Goal: Transaction & Acquisition: Book appointment/travel/reservation

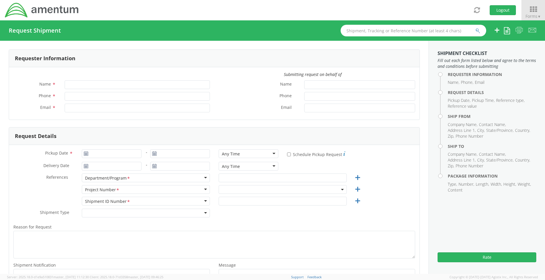
type input "[PERSON_NAME]"
type input "8172479090"
type input "[PERSON_NAME][EMAIL_ADDRESS][PERSON_NAME][DOMAIN_NAME]"
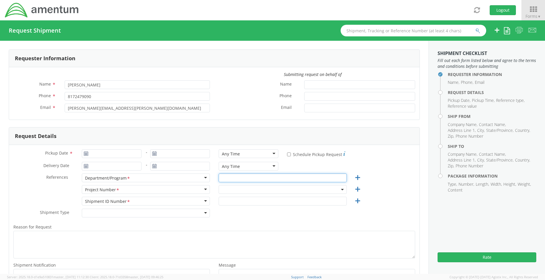
click at [241, 179] on input "text" at bounding box center [283, 178] width 128 height 9
type input "TACLS"
click at [233, 186] on span at bounding box center [283, 189] width 128 height 9
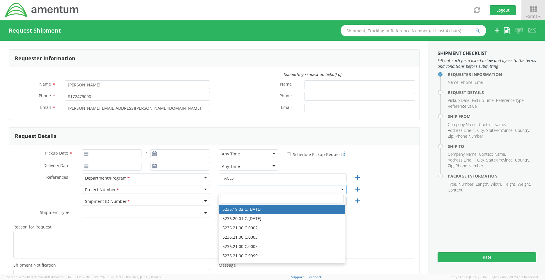
click at [229, 196] on input "search" at bounding box center [282, 199] width 124 height 9
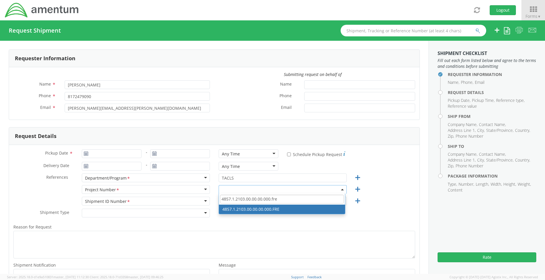
type input "4857.1.2103.00.00.00.000.fre"
select select "4857.1.2103.00.00.00.000.FRE"
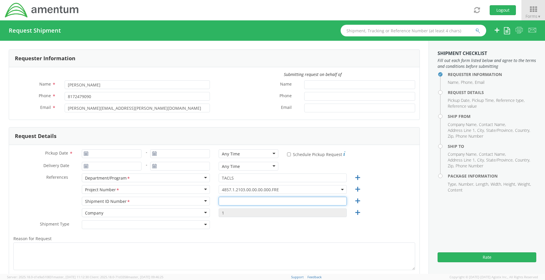
click at [263, 203] on input "text" at bounding box center [283, 201] width 128 height 9
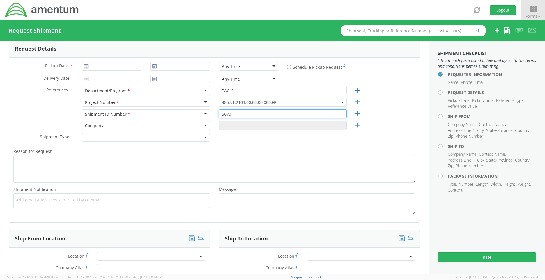
scroll to position [175, 0]
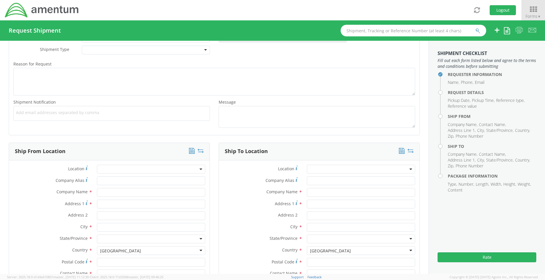
type input "S673"
click at [128, 167] on span at bounding box center [151, 169] width 108 height 9
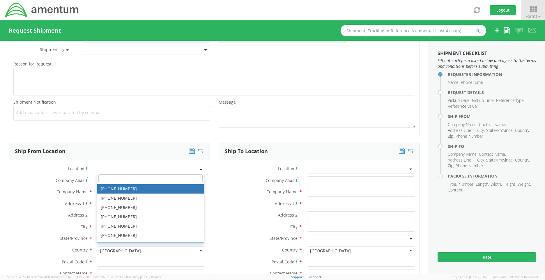
click at [128, 176] on input "search" at bounding box center [150, 178] width 104 height 9
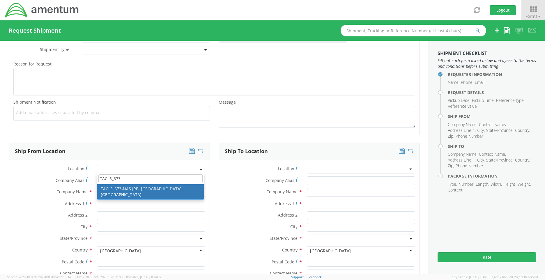
type input "TACLS_673"
type input "Amentum Services, Inc."
type input "[STREET_ADDRESS][PERSON_NAME]"
type input "NAS JRB FT. Worth"
type input "[GEOGRAPHIC_DATA]"
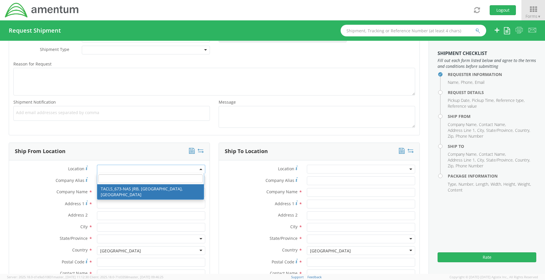
type input "76127"
select select "42735"
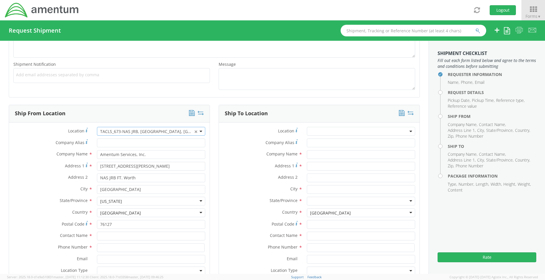
scroll to position [262, 0]
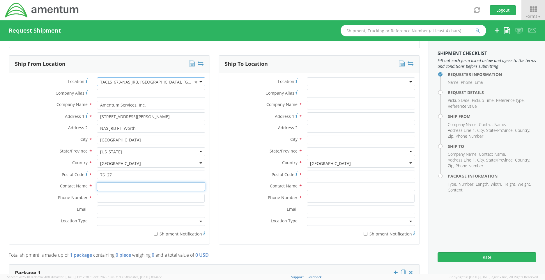
click at [146, 188] on input "text" at bounding box center [151, 186] width 108 height 9
type input "k"
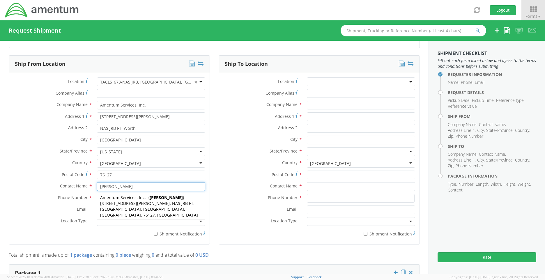
type input "[PERSON_NAME]"
click at [45, 197] on label "Phone Number *" at bounding box center [51, 198] width 84 height 8
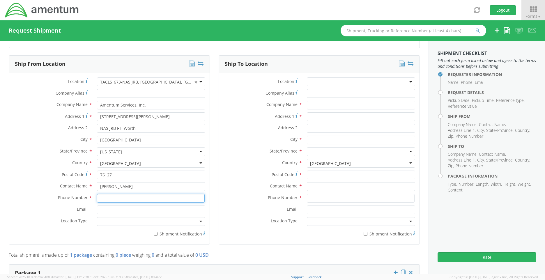
click at [115, 199] on input at bounding box center [151, 198] width 108 height 9
type input "[PHONE_NUMBER]"
click at [119, 225] on div at bounding box center [151, 221] width 108 height 9
click at [342, 80] on span at bounding box center [361, 81] width 108 height 9
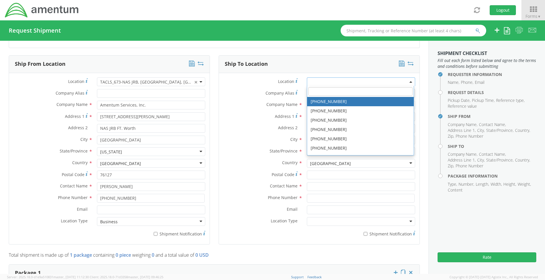
click at [340, 88] on input "search" at bounding box center [360, 91] width 104 height 9
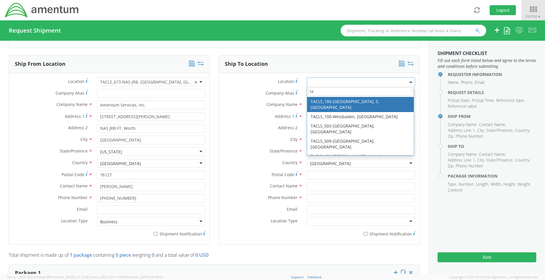
type input "t"
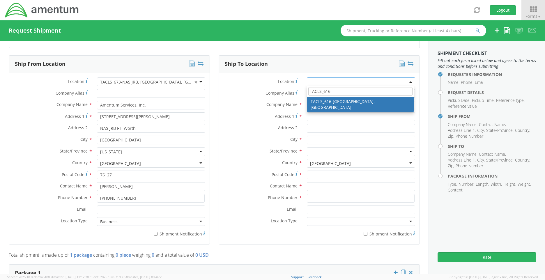
type input "TACLS_616"
type input "Amentum Services, Inc."
type input "[STREET_ADDRESS]"
type input "C 2-228 AVN"
type input "[PERSON_NAME][GEOGRAPHIC_DATA]"
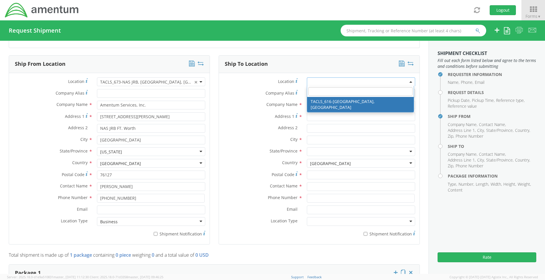
type input "28308"
select select "42712"
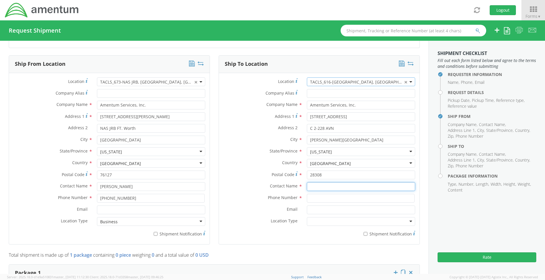
click at [316, 188] on input "text" at bounding box center [361, 186] width 108 height 9
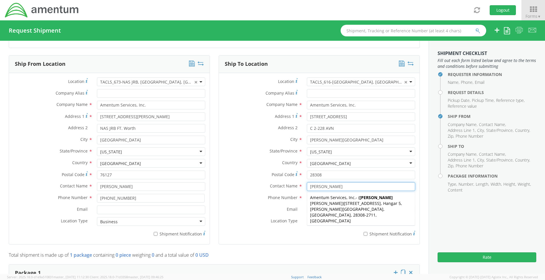
type input "[PERSON_NAME]"
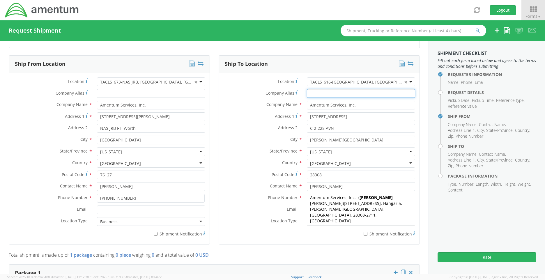
type input "Amentum Services, Inc."
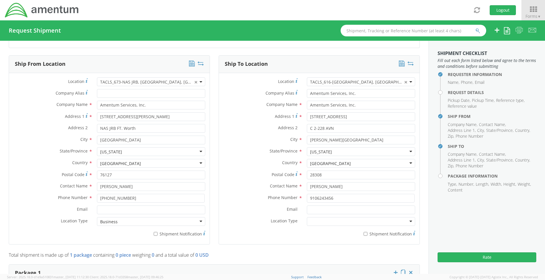
click at [274, 206] on label "Email *" at bounding box center [261, 210] width 84 height 8
click at [307, 206] on input "Email *" at bounding box center [361, 210] width 108 height 9
click at [315, 198] on input "9106243456" at bounding box center [361, 198] width 108 height 9
click at [323, 196] on input "[PHONE_NUMBER]" at bounding box center [361, 198] width 108 height 9
type input "[PHONE_NUMBER]"
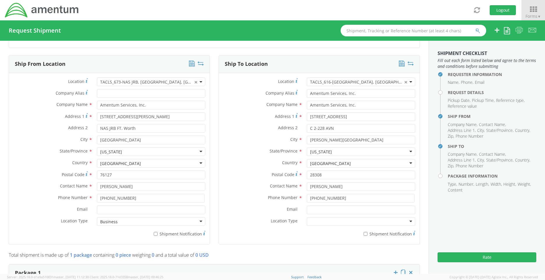
click at [321, 220] on div at bounding box center [361, 221] width 108 height 9
click at [257, 170] on div "Country * [GEOGRAPHIC_DATA] [GEOGRAPHIC_DATA] [GEOGRAPHIC_DATA] [GEOGRAPHIC_DAT…" at bounding box center [319, 165] width 201 height 12
click at [484, 255] on button "Rate" at bounding box center [487, 257] width 99 height 10
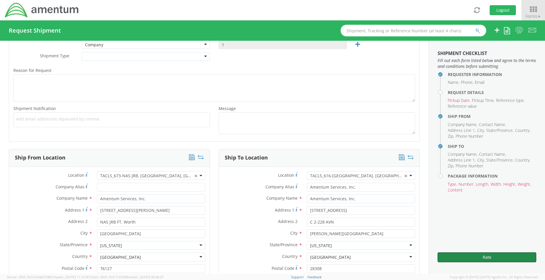
scroll to position [87, 0]
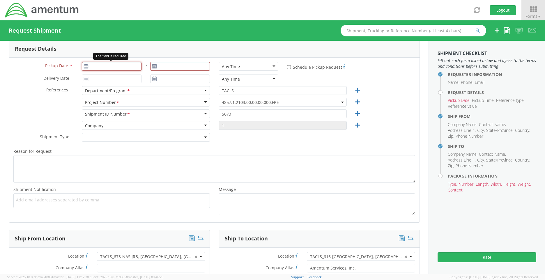
type input "[DATE]"
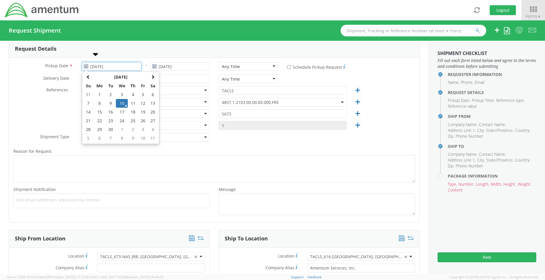
click at [106, 65] on input "[DATE]" at bounding box center [112, 66] width 60 height 9
click at [122, 102] on td "10" at bounding box center [122, 103] width 12 height 9
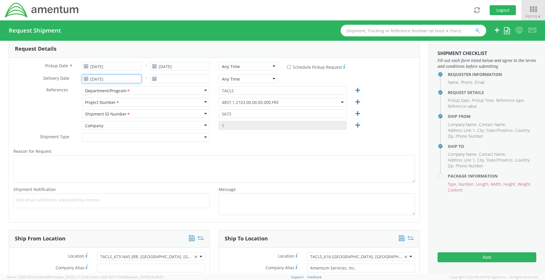
click at [129, 77] on input "[DATE]" at bounding box center [112, 79] width 60 height 9
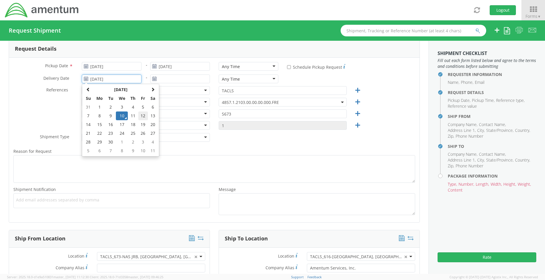
click at [144, 115] on td "12" at bounding box center [143, 116] width 10 height 9
type input "[DATE]"
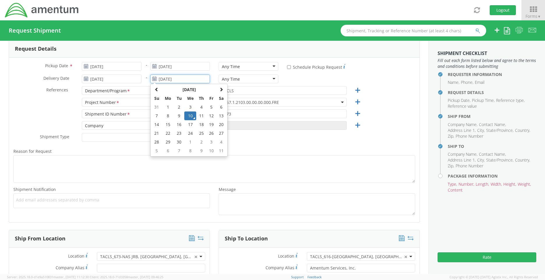
click at [181, 81] on input "[DATE]" at bounding box center [180, 79] width 60 height 9
click at [208, 117] on td "12" at bounding box center [212, 116] width 10 height 9
type input "[DATE]"
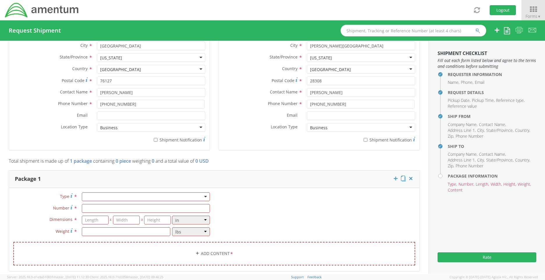
scroll to position [437, 0]
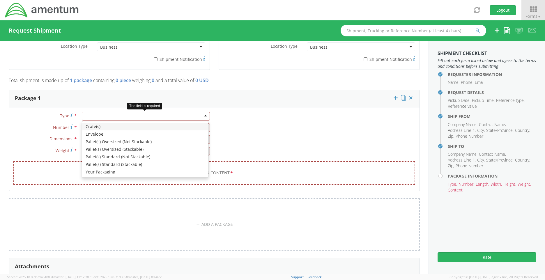
click at [155, 117] on div at bounding box center [146, 116] width 128 height 9
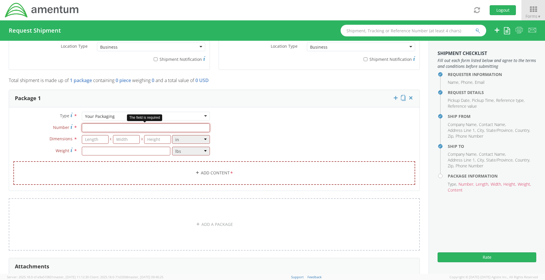
click at [104, 128] on input "Number *" at bounding box center [146, 127] width 128 height 9
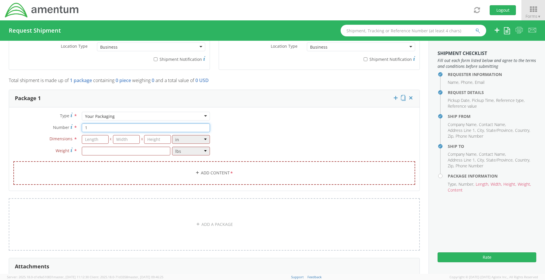
type input "1"
click at [100, 141] on input "number" at bounding box center [95, 139] width 27 height 9
type input "12"
click at [118, 138] on input "number" at bounding box center [126, 139] width 27 height 9
type input "12"
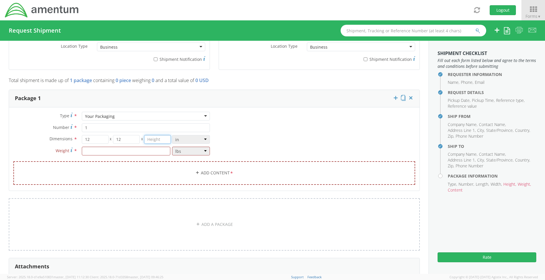
click at [148, 139] on input "number" at bounding box center [157, 139] width 27 height 9
type input "12"
click at [239, 143] on div "Type * Your Packaging Your Packaging Crate(s) Envelope Pallet(s) Oversized (Not…" at bounding box center [214, 152] width 411 height 80
click at [156, 152] on input "number" at bounding box center [126, 151] width 89 height 9
type input "14.4"
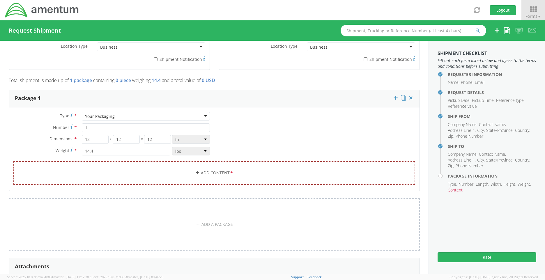
click at [301, 109] on div "Type * Your Packaging Your Packaging Crate(s) Envelope Pallet(s) Oversized (Not…" at bounding box center [214, 148] width 411 height 83
click at [241, 169] on link "Add Content *" at bounding box center [214, 173] width 402 height 24
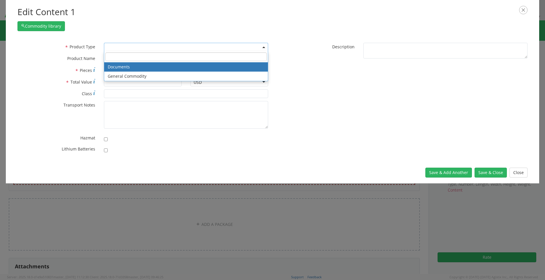
click at [206, 51] on span at bounding box center [186, 47] width 164 height 9
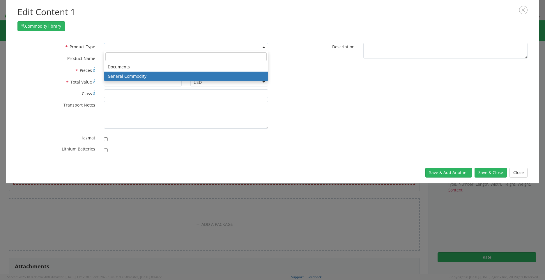
select select "COMMODITY"
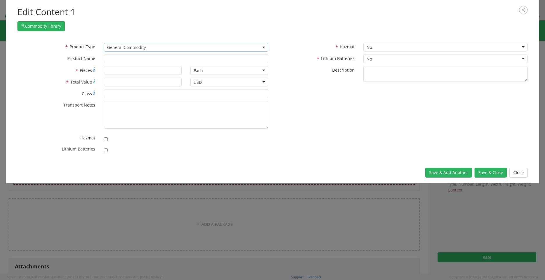
type input "General Commodity"
click at [146, 67] on input "* Pieces" at bounding box center [143, 70] width 78 height 9
type input "1"
click at [137, 77] on div "* Pieces 1" at bounding box center [99, 72] width 173 height 12
click at [135, 80] on input "* Total Value" at bounding box center [143, 82] width 78 height 9
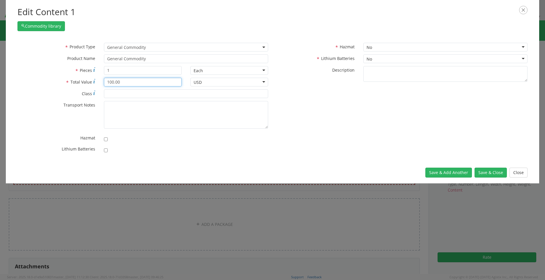
type input "100.00"
click at [305, 103] on div "* Product Type Documents General Commodity General Commodity * Product Name Gen…" at bounding box center [272, 99] width 519 height 113
click at [484, 172] on button "Save & Close" at bounding box center [491, 173] width 32 height 10
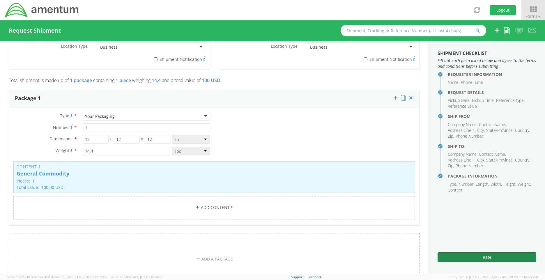
click at [481, 259] on button "Rate" at bounding box center [487, 257] width 99 height 10
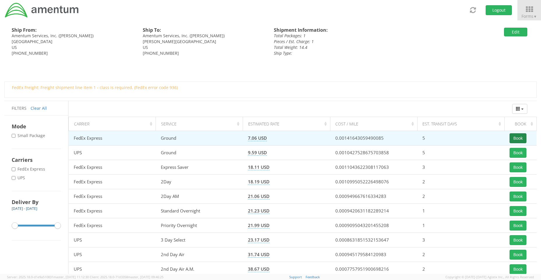
click at [517, 137] on button "Book" at bounding box center [517, 138] width 17 height 10
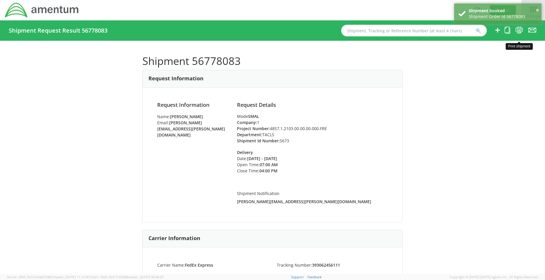
click at [519, 31] on icon at bounding box center [519, 29] width 8 height 7
